Goal: Task Accomplishment & Management: Manage account settings

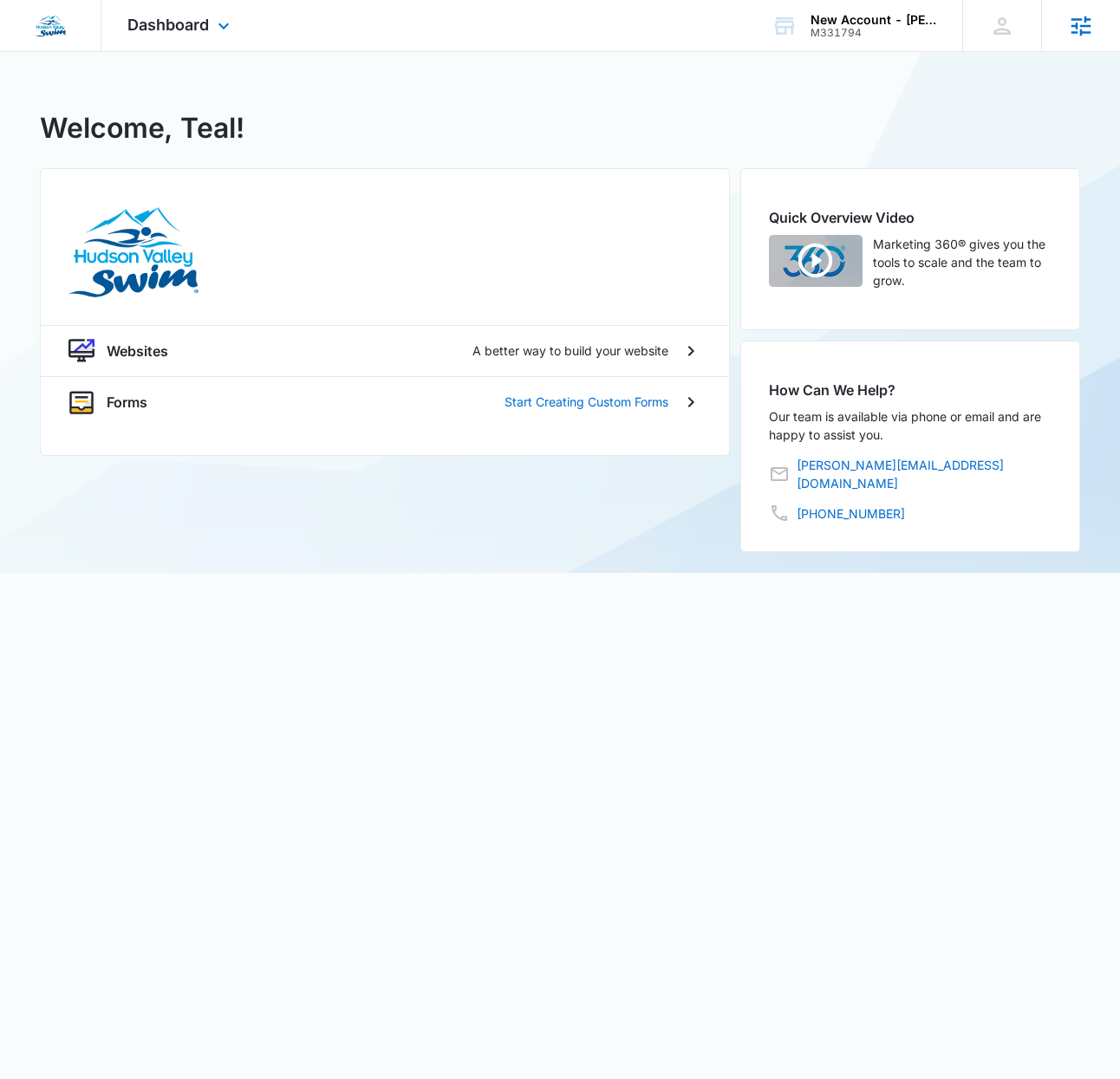
click at [1072, 33] on icon at bounding box center [1081, 26] width 26 height 26
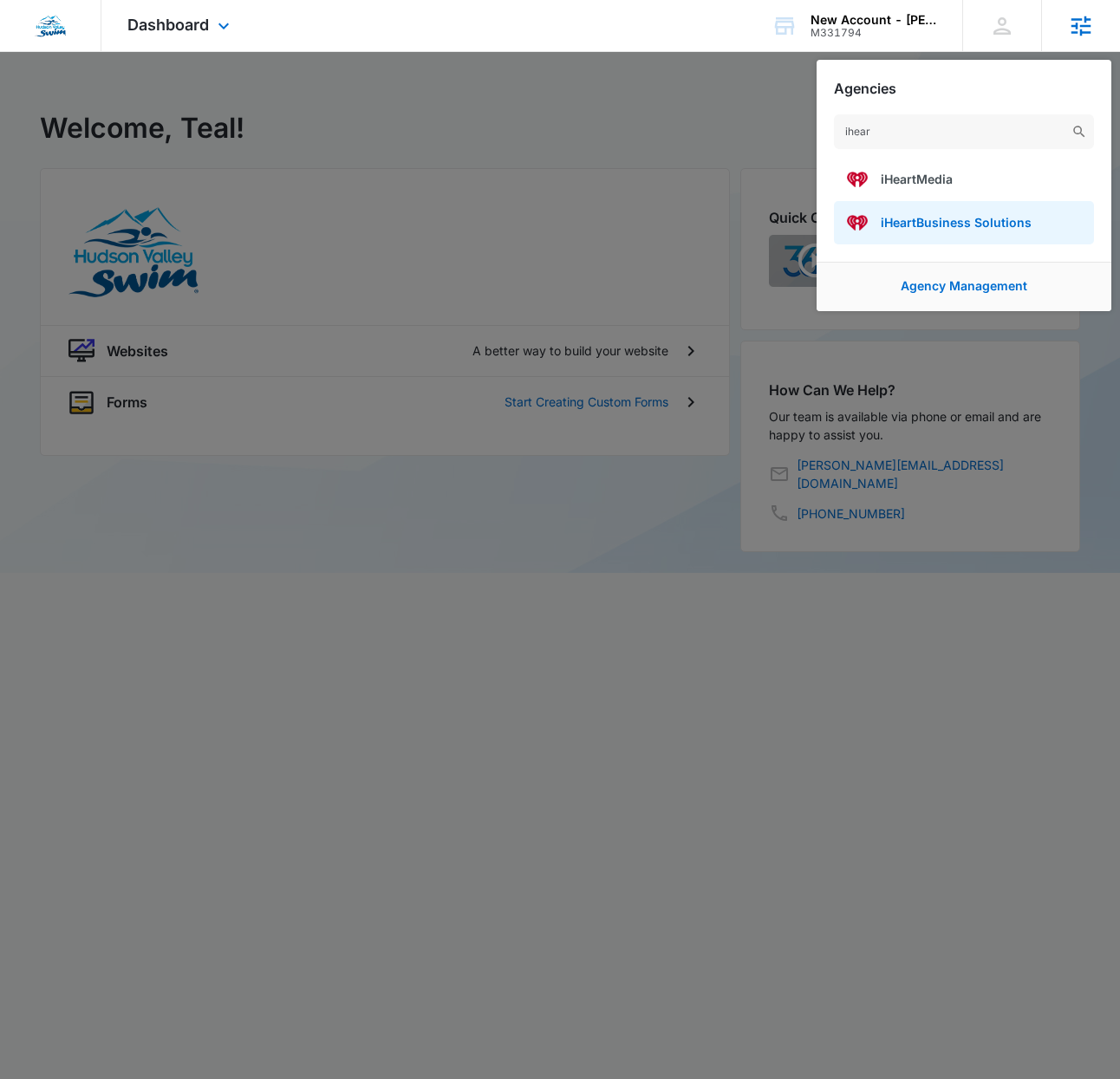
type input "ihear"
click at [930, 220] on span "iHeartBusiness Solutions" at bounding box center [956, 222] width 150 height 14
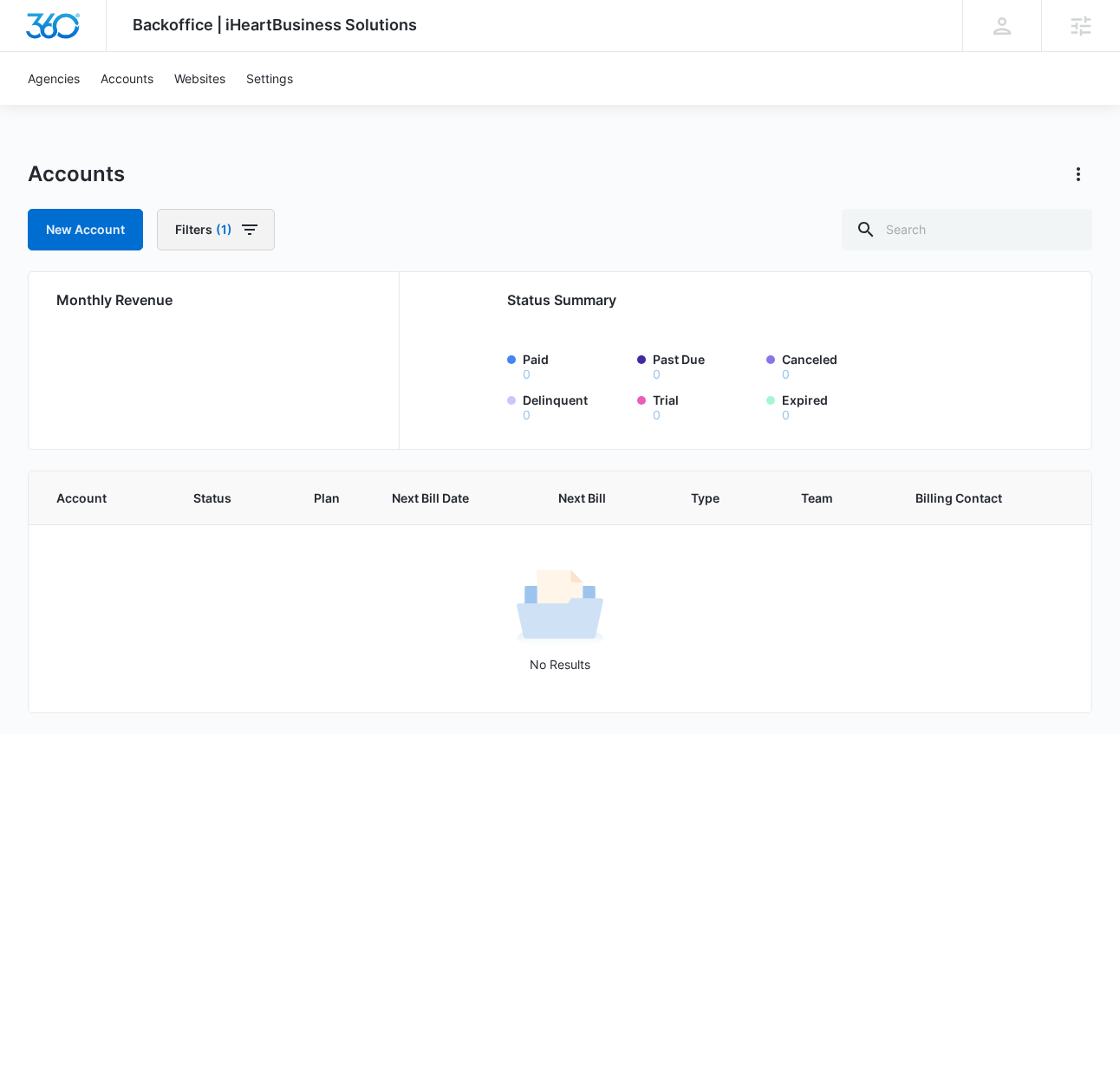
click at [245, 219] on icon "button" at bounding box center [250, 230] width 21 height 21
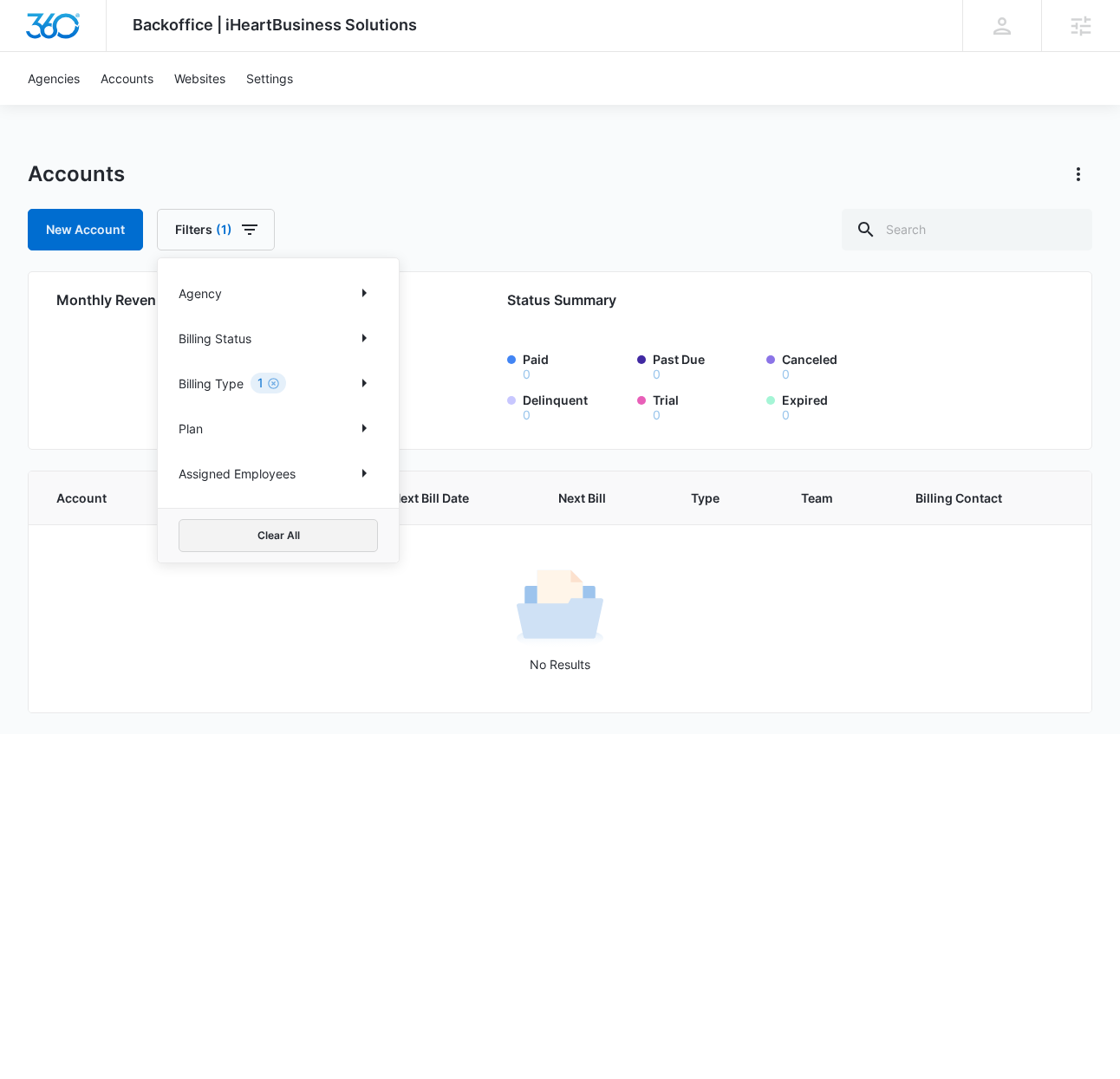
click at [348, 531] on button "Clear All" at bounding box center [278, 535] width 199 height 33
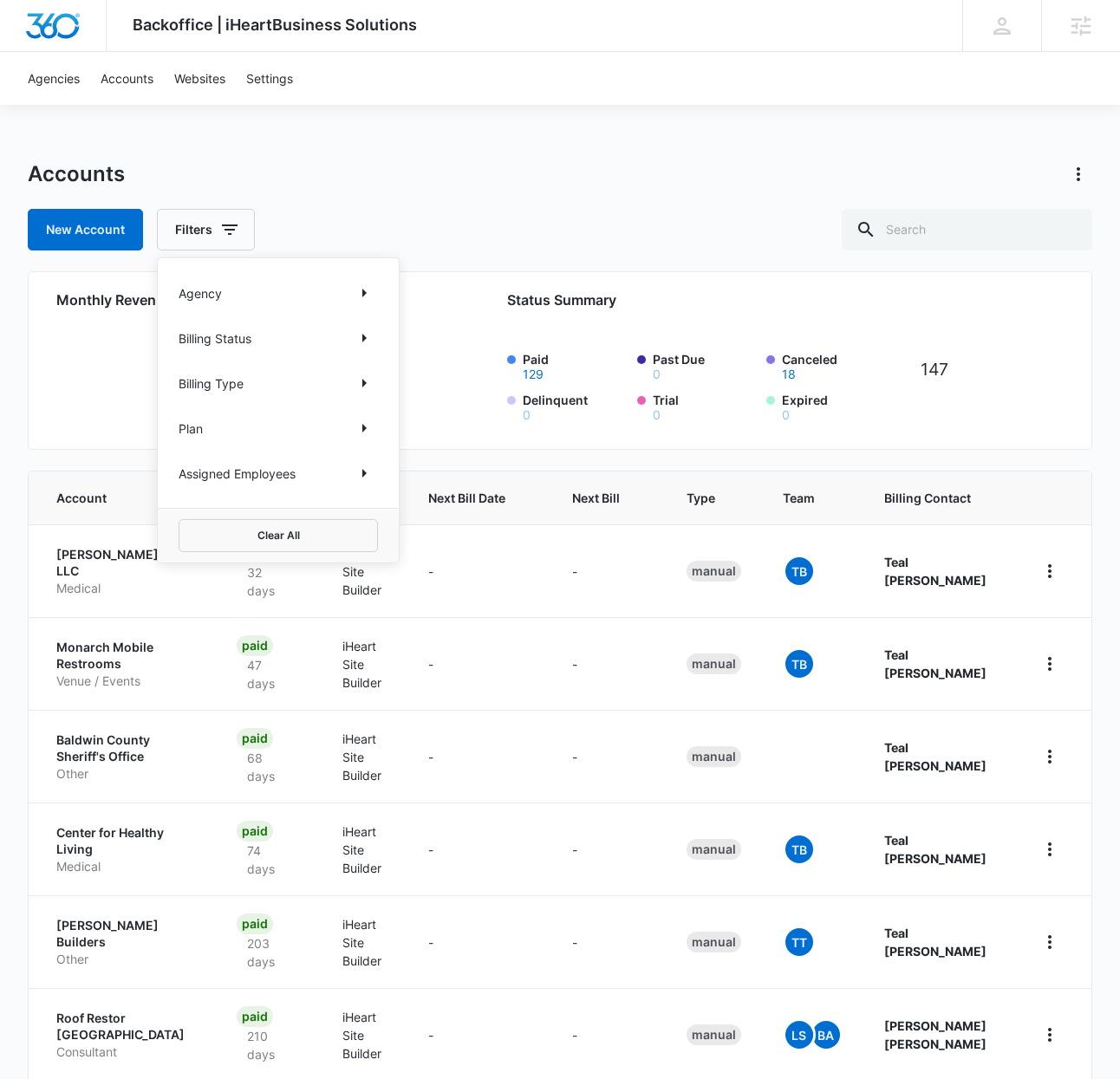
click at [482, 165] on div "Accounts" at bounding box center [559, 173] width 1064 height 28
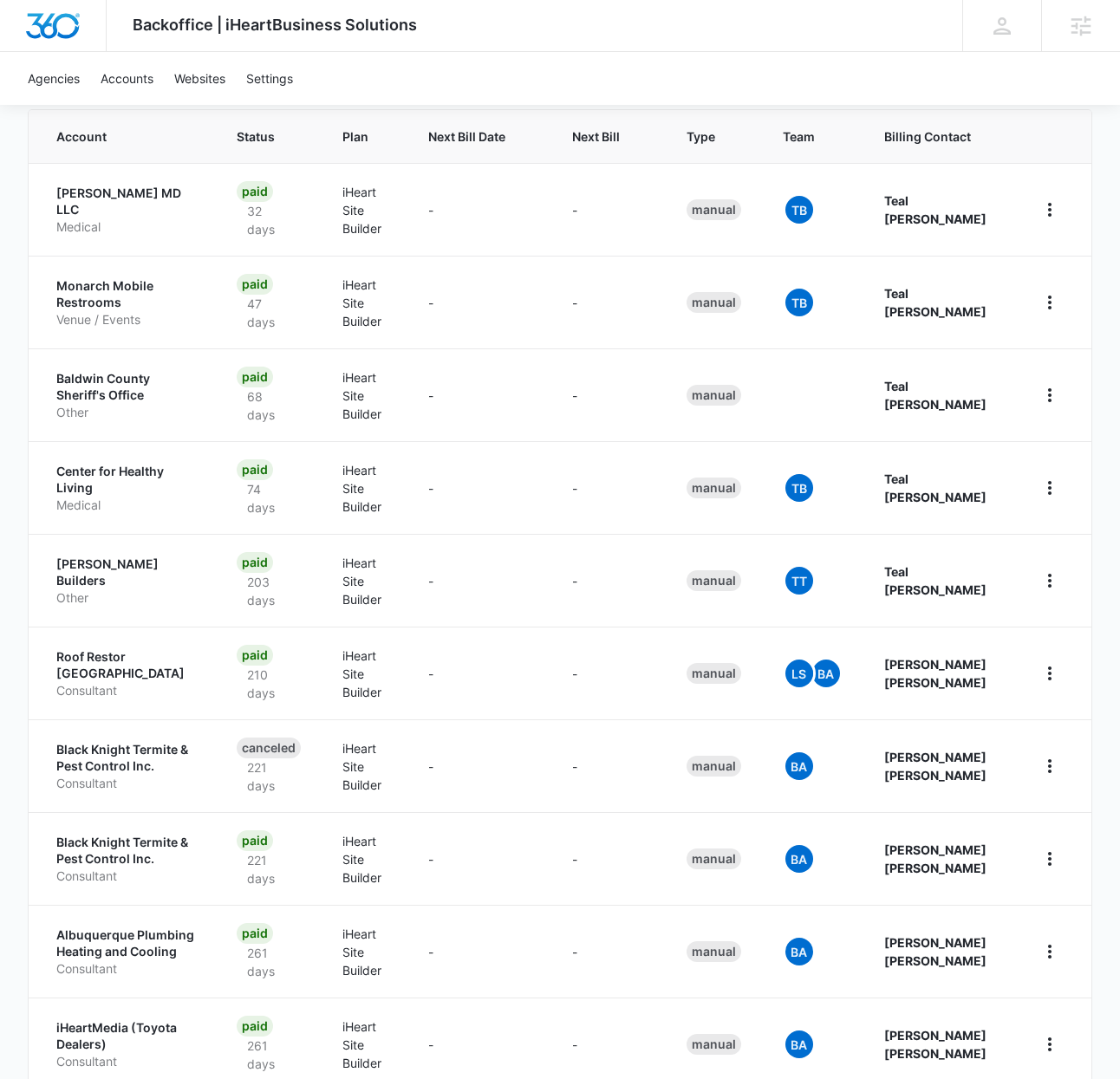
scroll to position [474, 0]
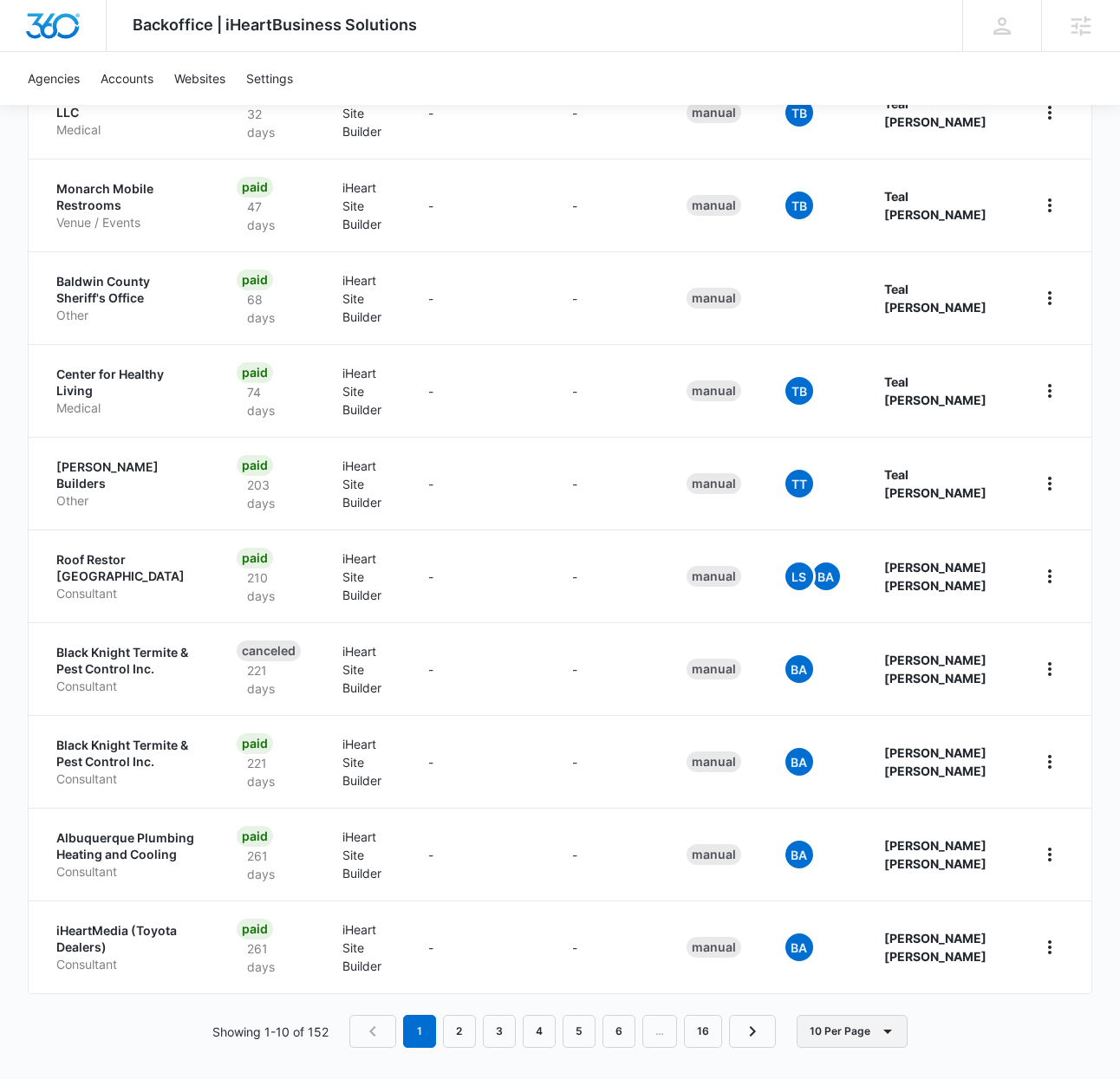
click at [879, 1030] on icon "button" at bounding box center [888, 1031] width 21 height 21
click at [872, 971] on div "100 Per Page" at bounding box center [856, 969] width 77 height 12
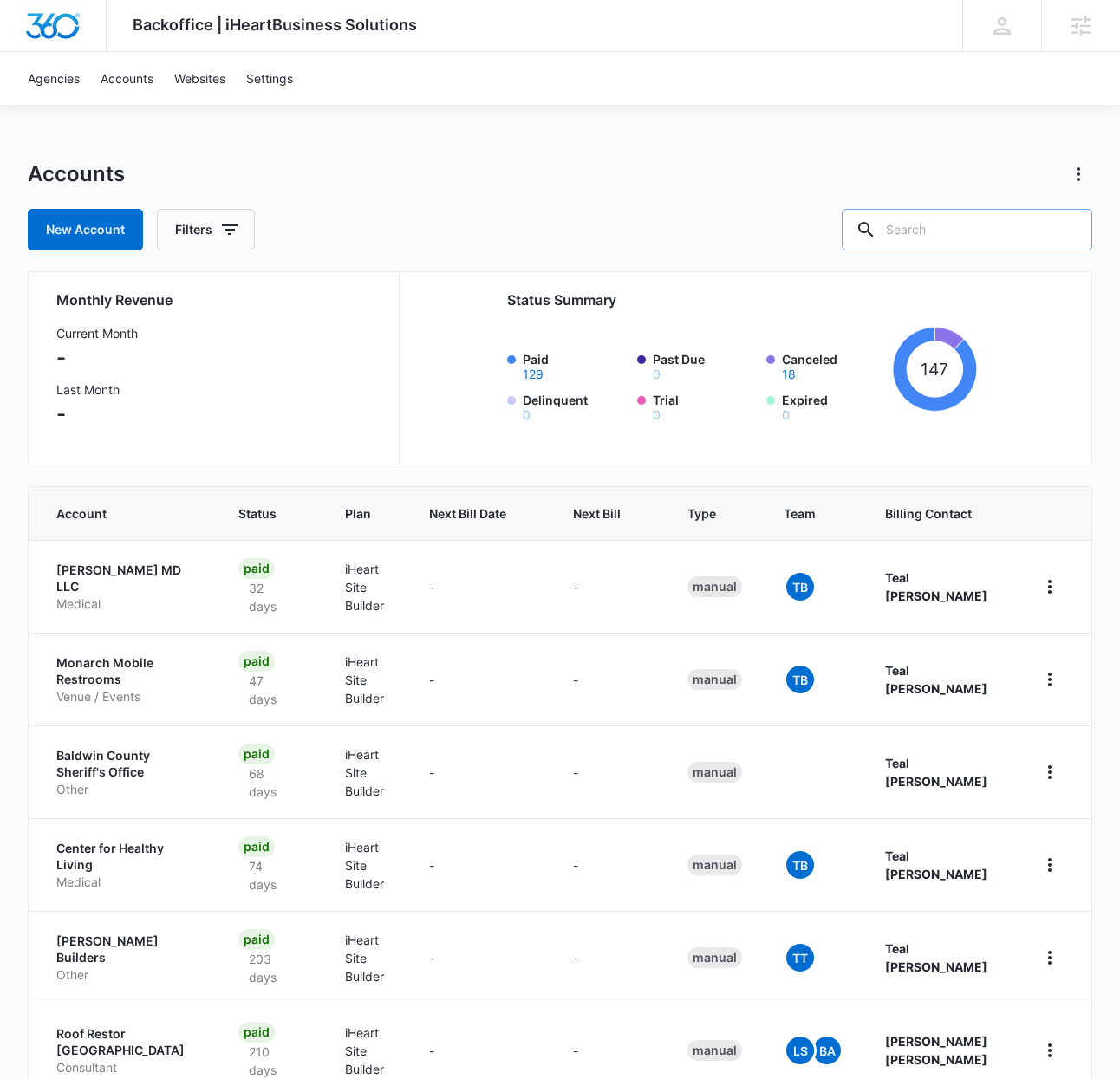
click at [967, 232] on input "text" at bounding box center [967, 230] width 250 height 42
type input "[PERSON_NAME]"
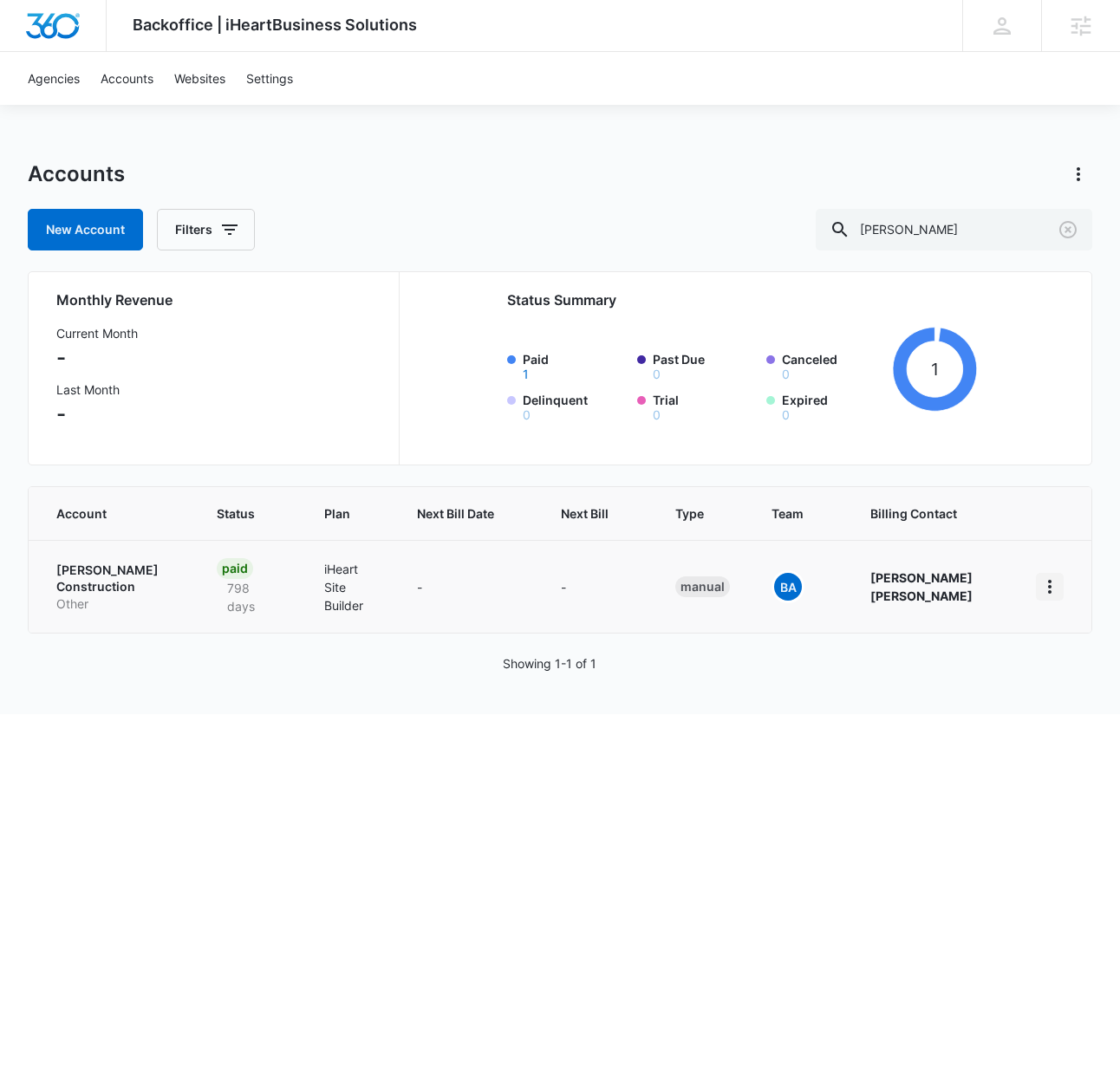
click at [1050, 585] on icon "home" at bounding box center [1050, 587] width 21 height 21
click at [990, 655] on div "Update Status" at bounding box center [972, 661] width 96 height 12
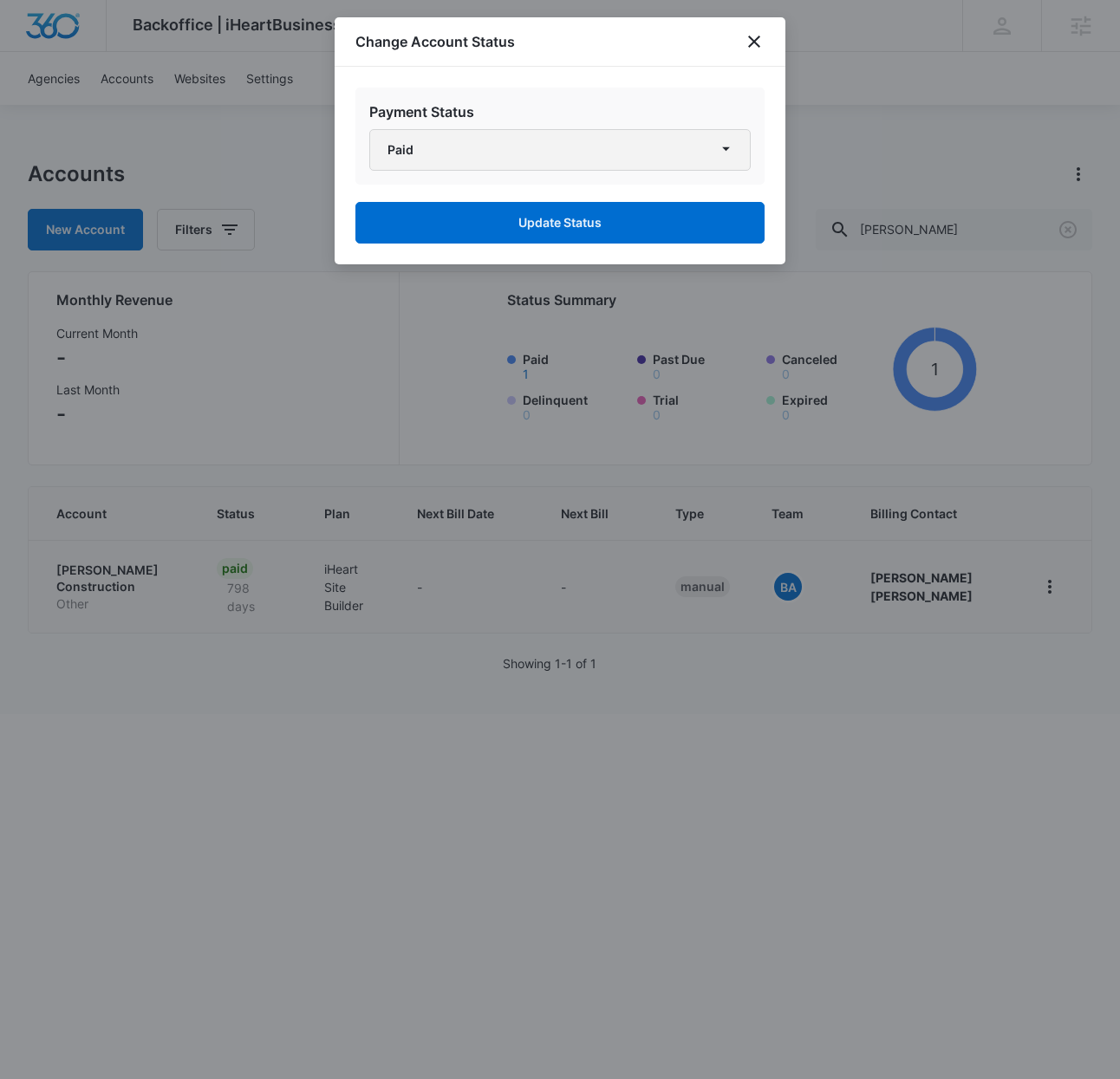
click at [479, 150] on button "Paid" at bounding box center [560, 150] width 382 height 42
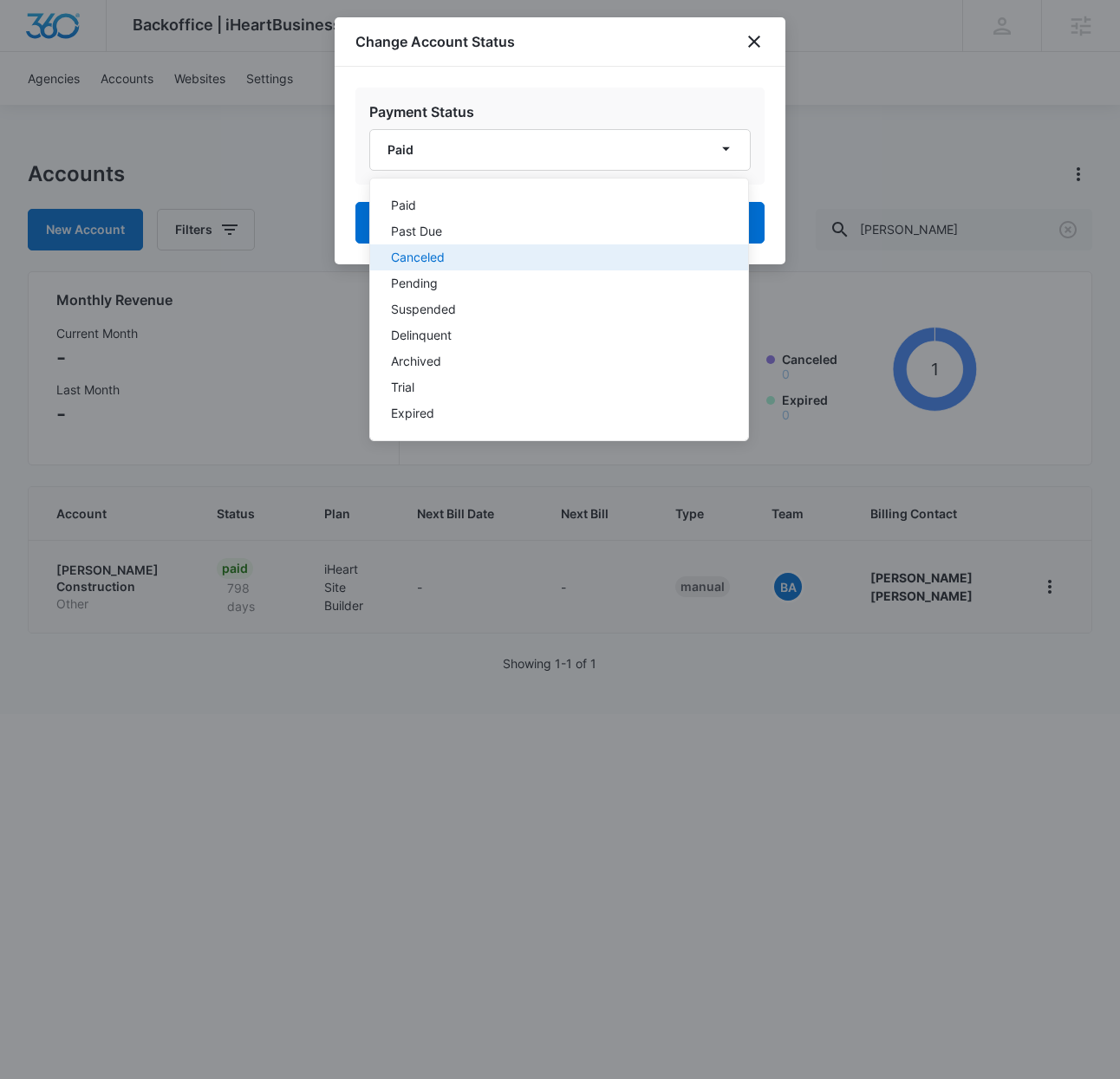
click at [470, 252] on div "Canceled" at bounding box center [549, 257] width 315 height 12
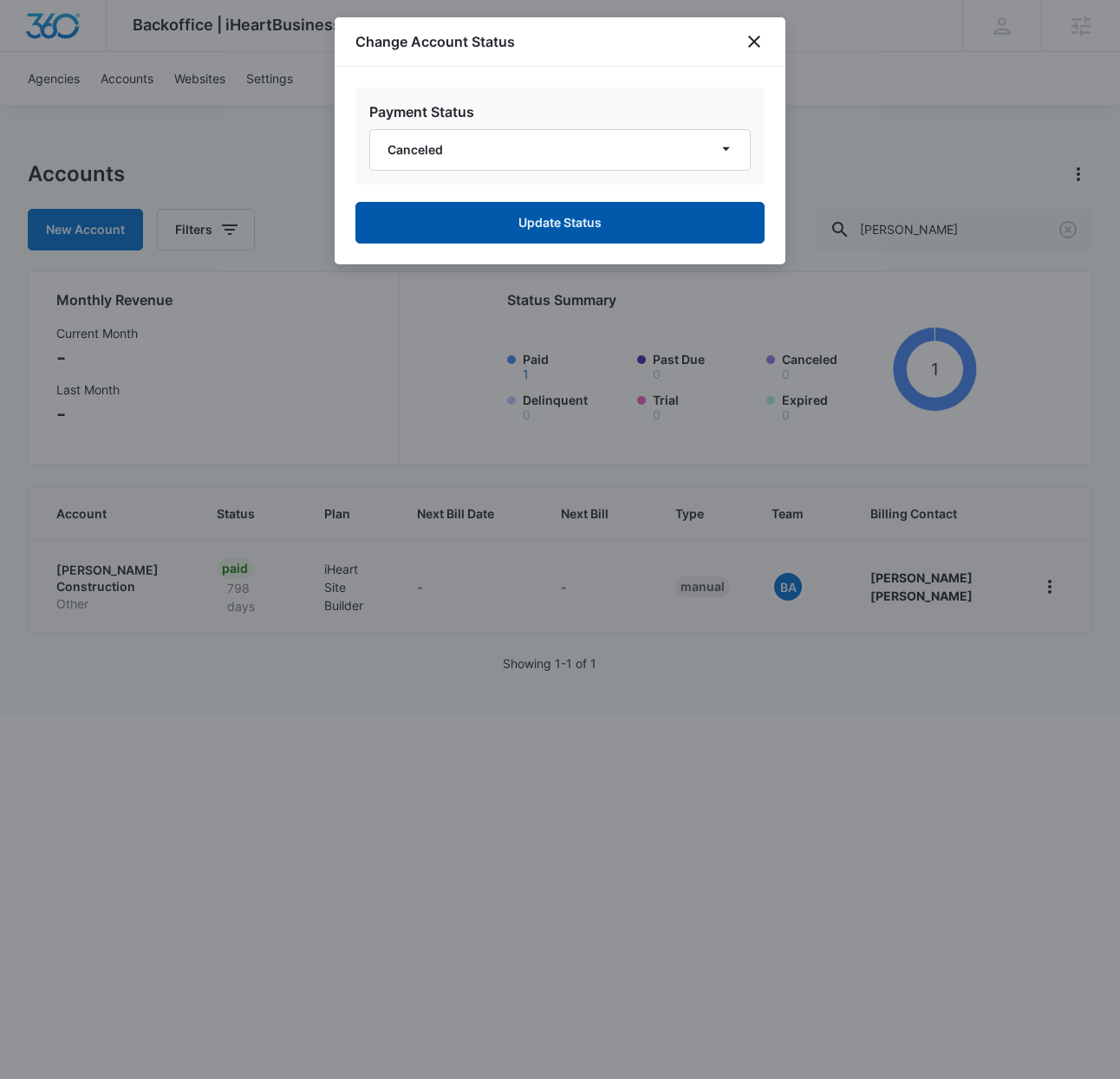
click at [545, 224] on button "Update Status" at bounding box center [560, 223] width 410 height 42
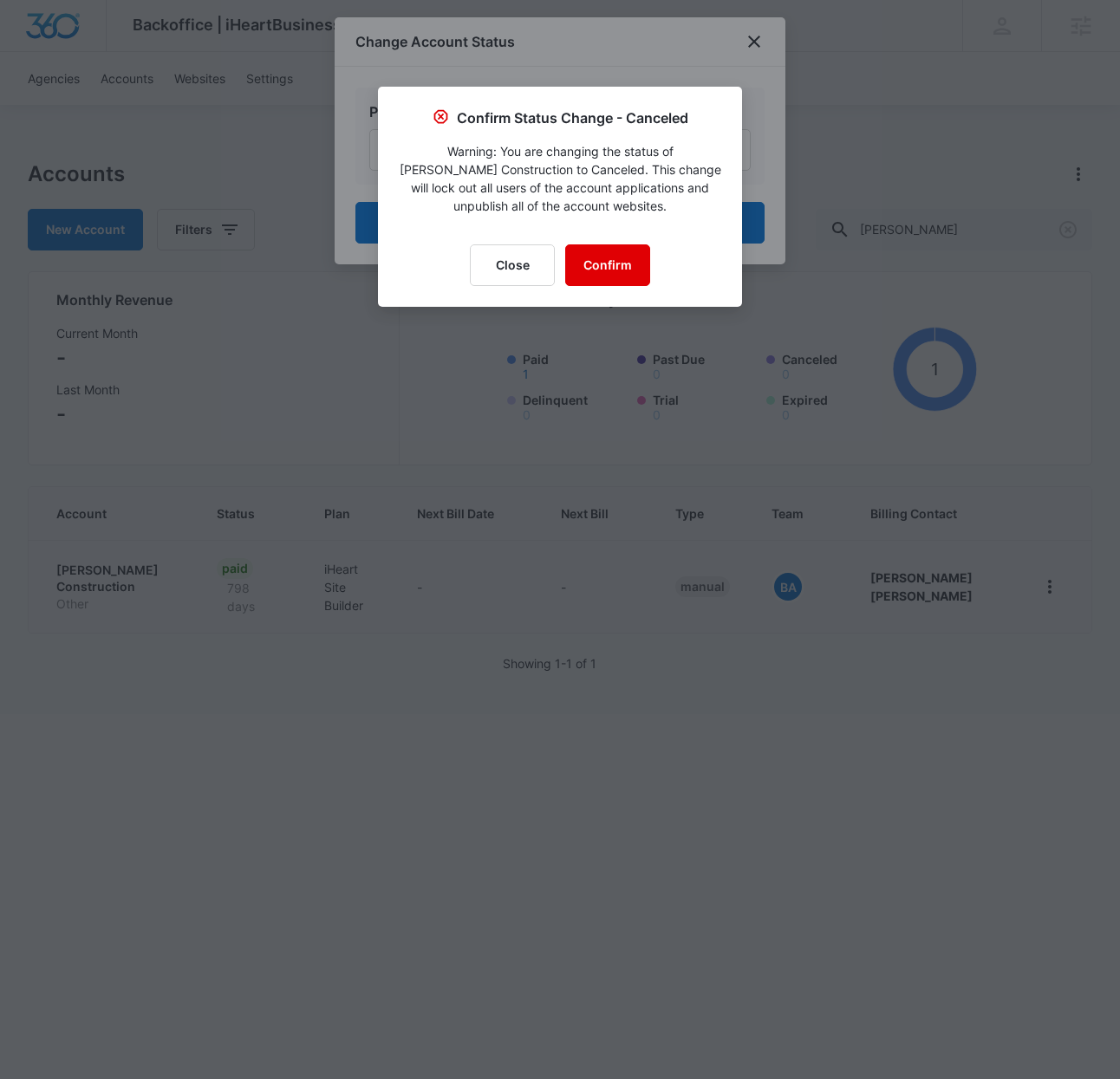
click at [601, 261] on button "Confirm" at bounding box center [608, 266] width 85 height 42
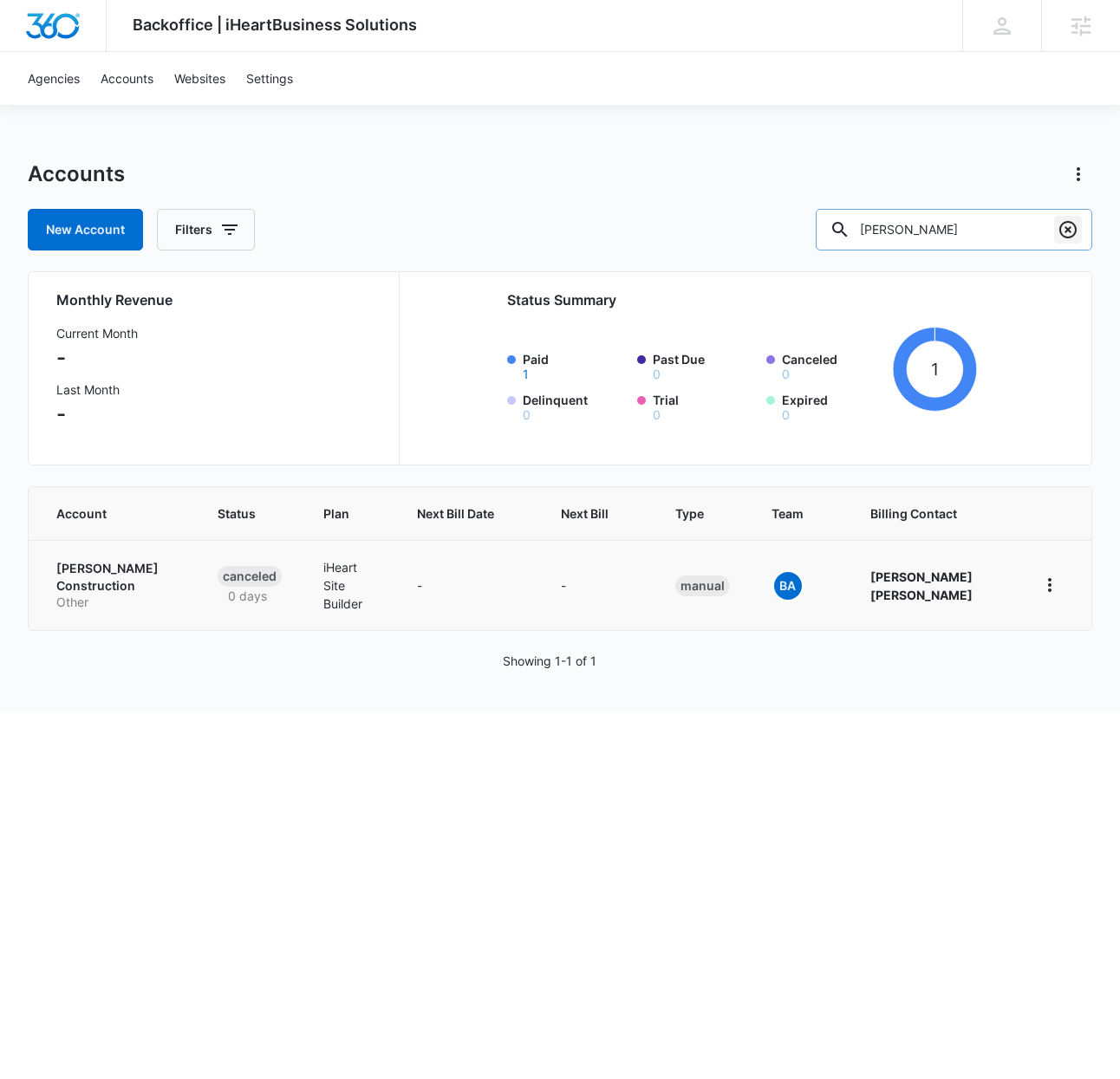
click at [1068, 229] on icon "Clear" at bounding box center [1068, 230] width 17 height 17
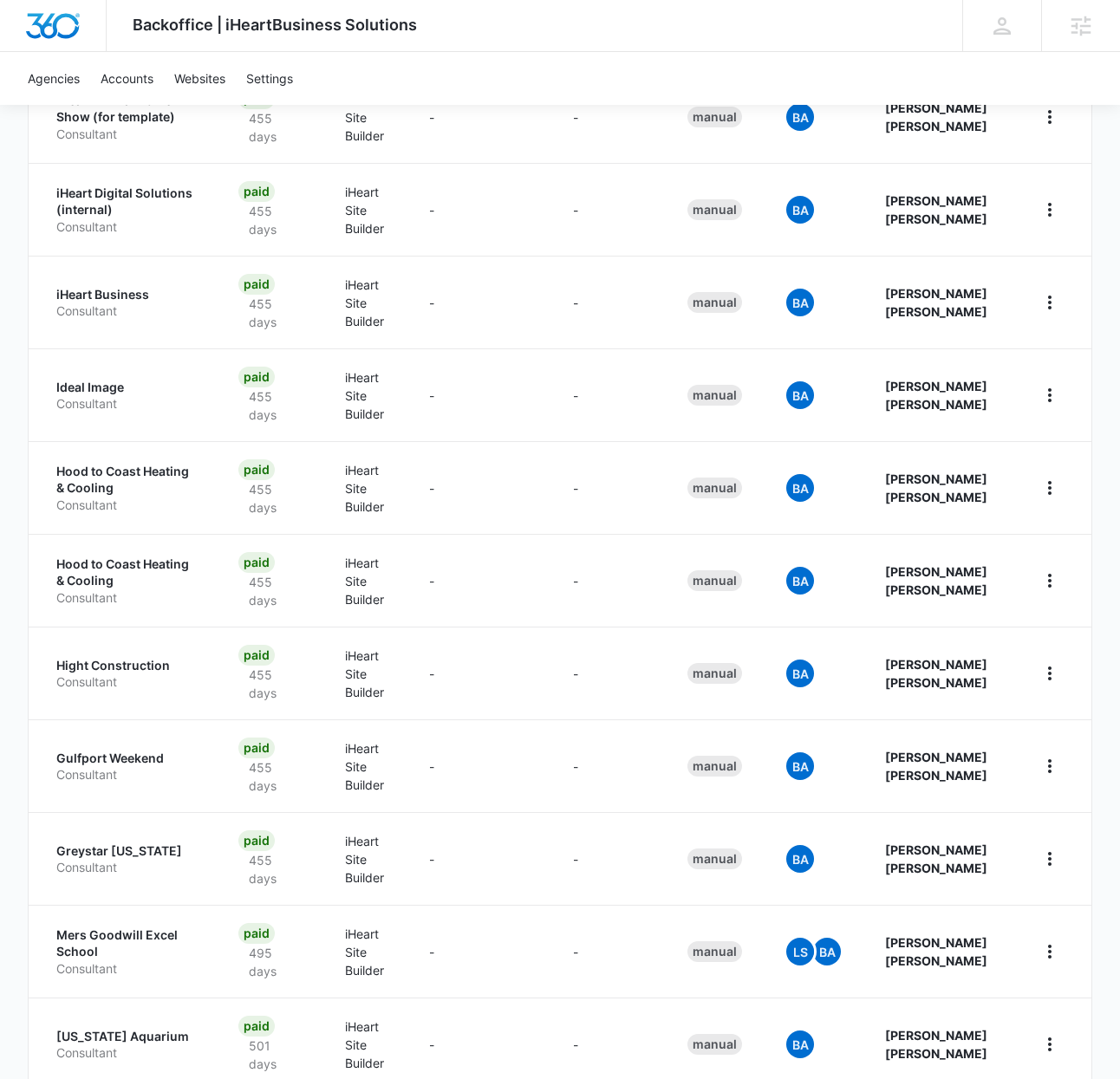
scroll to position [8853, 0]
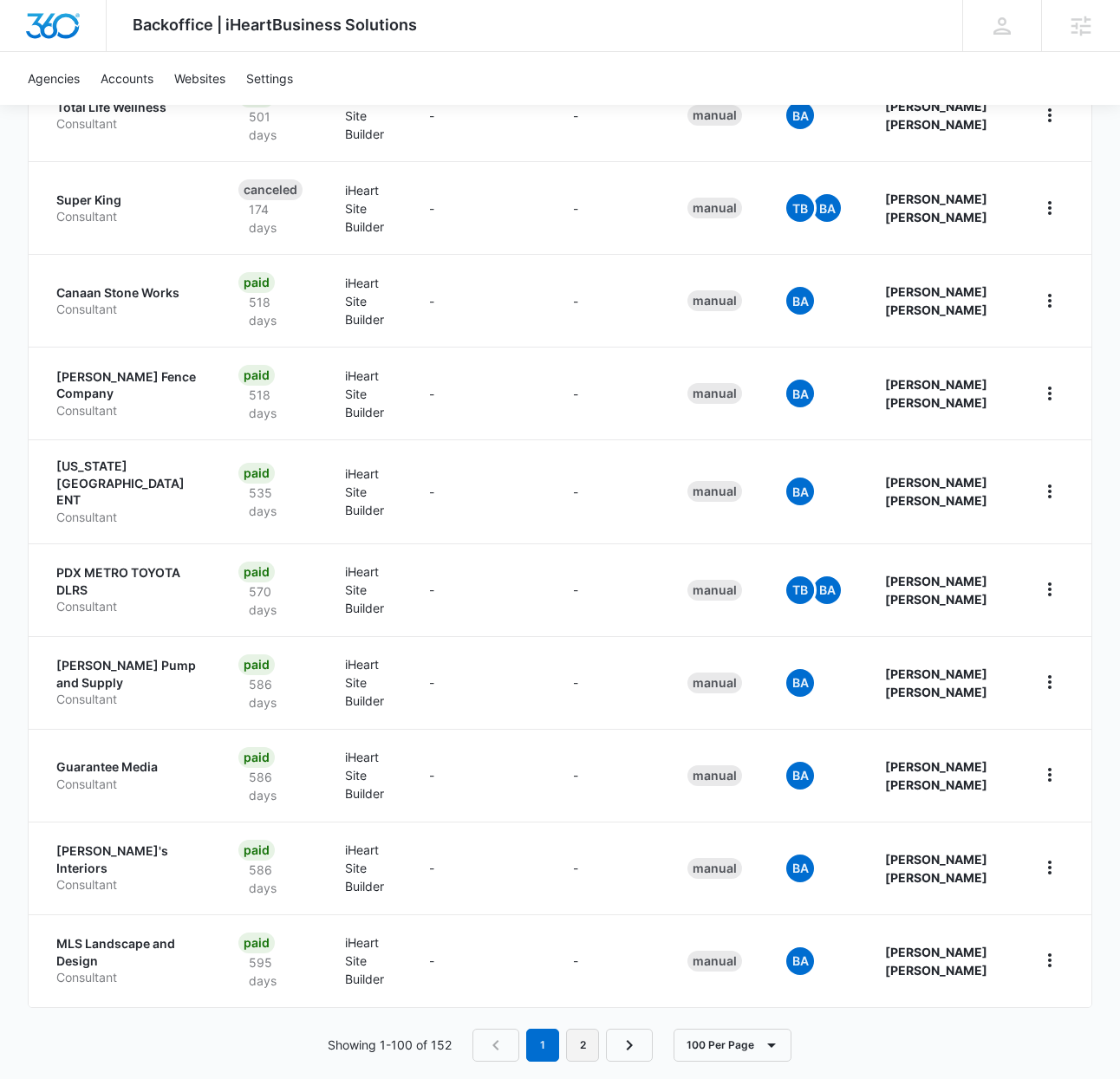
click at [585, 1029] on link "2" at bounding box center [582, 1046] width 33 height 33
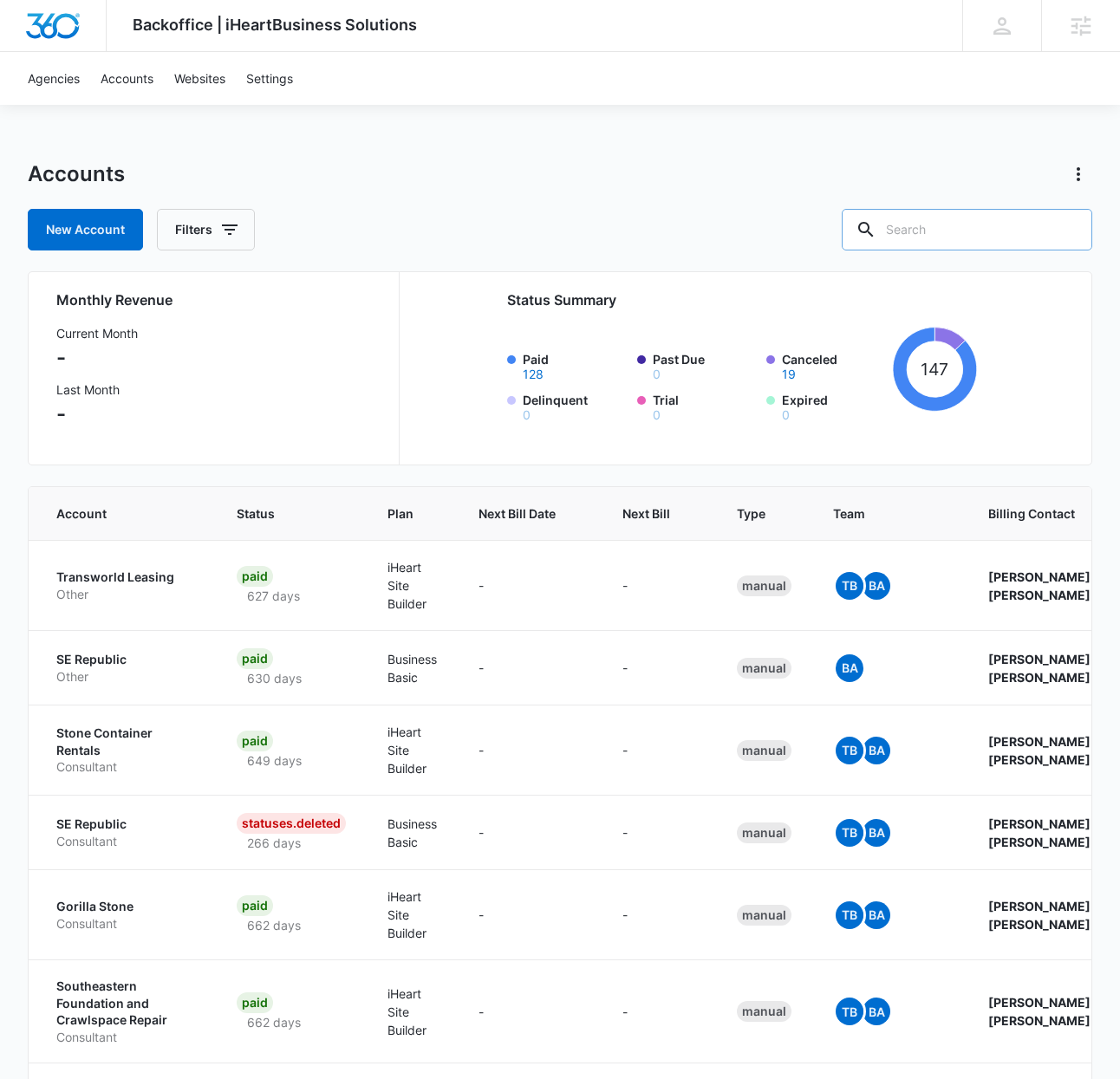
click at [935, 245] on input "text" at bounding box center [967, 230] width 250 height 42
type input "jl"
